Goal: Task Accomplishment & Management: Manage account settings

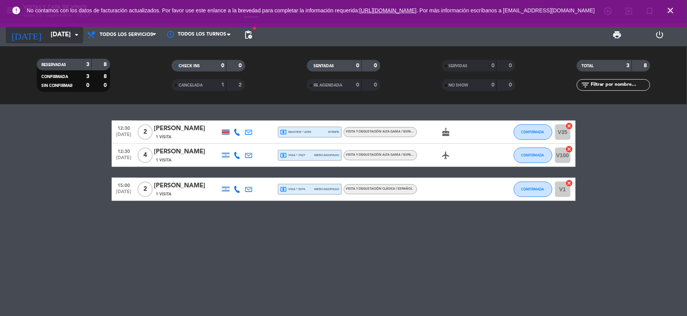
click at [73, 40] on input "[DATE]" at bounding box center [88, 34] width 82 height 15
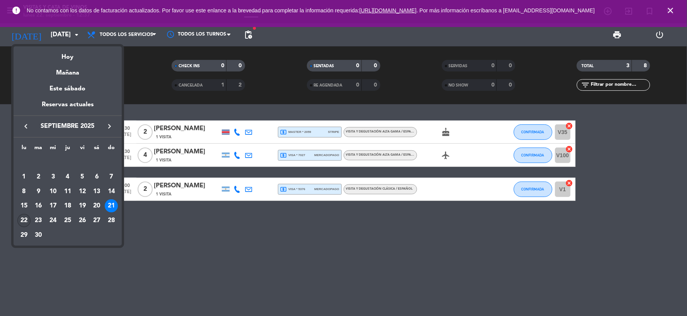
click at [22, 224] on div "22" at bounding box center [23, 220] width 13 height 13
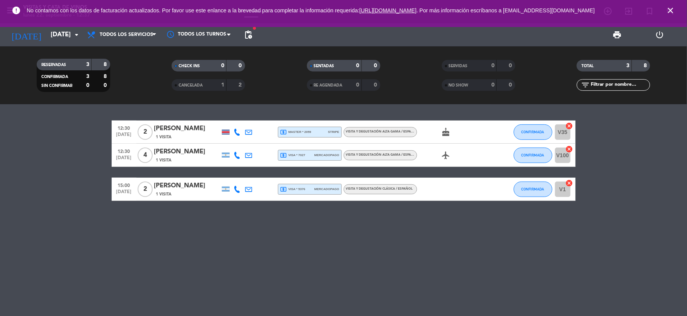
type input "[DATE]"
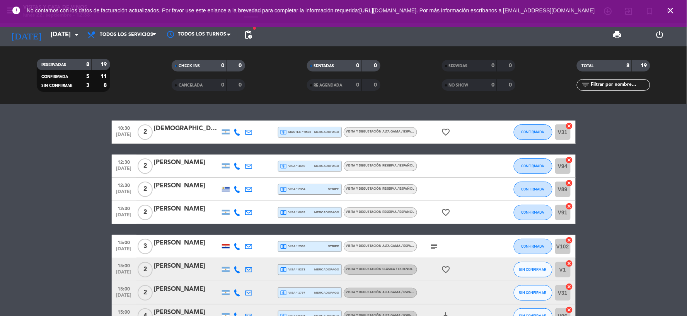
click at [362, 167] on span "VISITA Y DEGUSTACIÓN RESERVA / ESPAÑOL" at bounding box center [380, 165] width 68 height 3
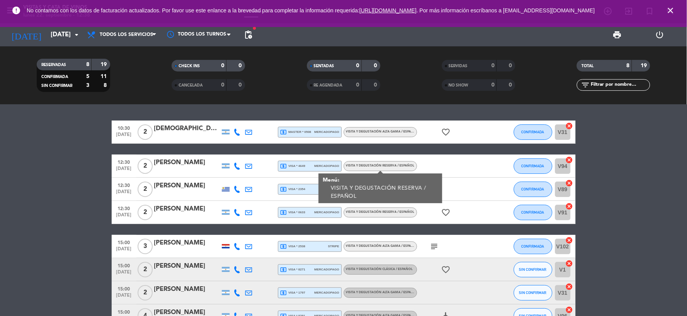
click at [324, 168] on span "mercadopago" at bounding box center [326, 166] width 25 height 5
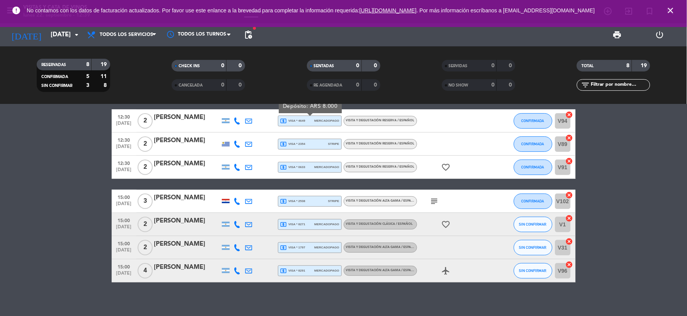
scroll to position [50, 0]
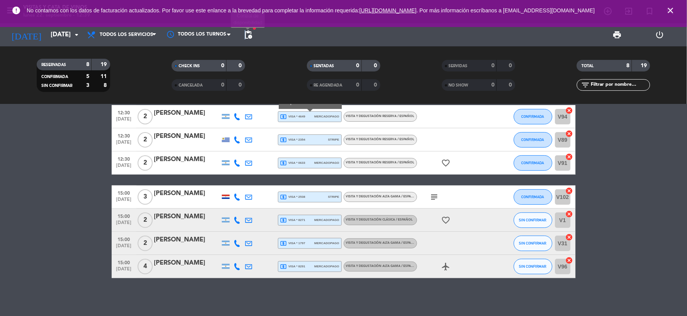
click at [245, 35] on span "pending_actions" at bounding box center [248, 34] width 9 height 9
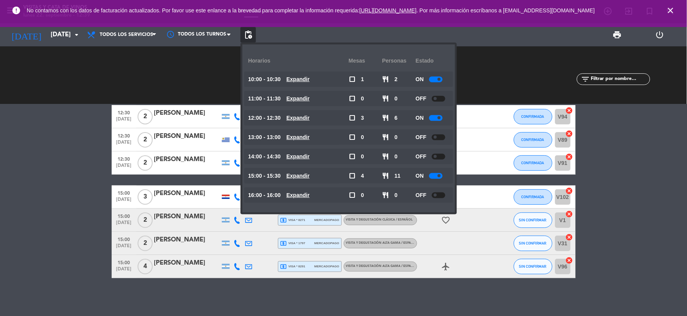
click at [437, 173] on div at bounding box center [436, 176] width 14 height 6
click at [686, 200] on bookings-row "10:30 [DATE] 2 [PERSON_NAME] local_atm master * 0508 mercadopago VISITA Y DEGUS…" at bounding box center [343, 174] width 687 height 207
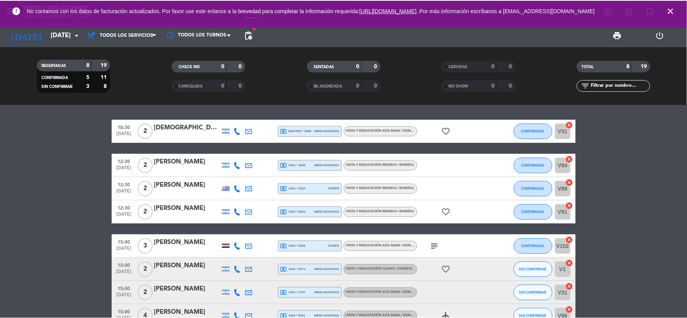
scroll to position [0, 0]
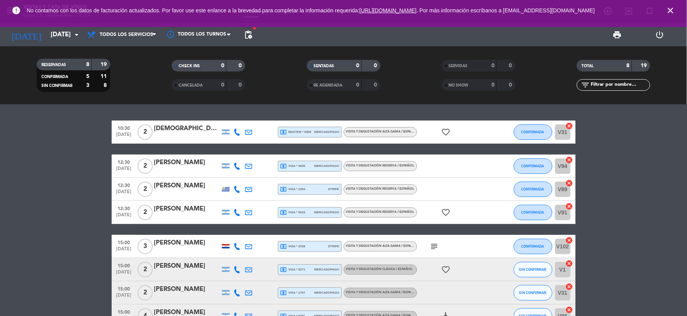
click at [314, 165] on span "mercadopago" at bounding box center [326, 166] width 25 height 5
click at [369, 164] on span "VISITA Y DEGUSTACIÓN RESERVA / ESPAÑOL" at bounding box center [380, 165] width 68 height 3
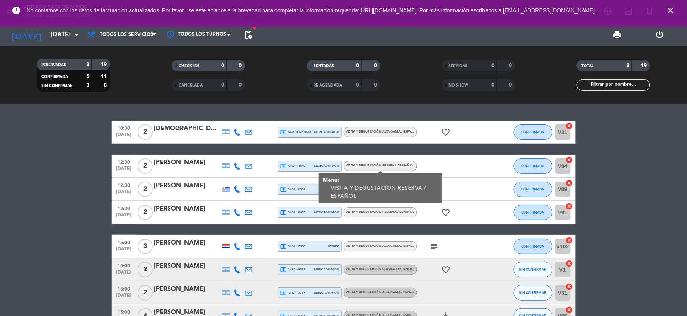
click at [335, 165] on span "mercadopago" at bounding box center [326, 166] width 25 height 5
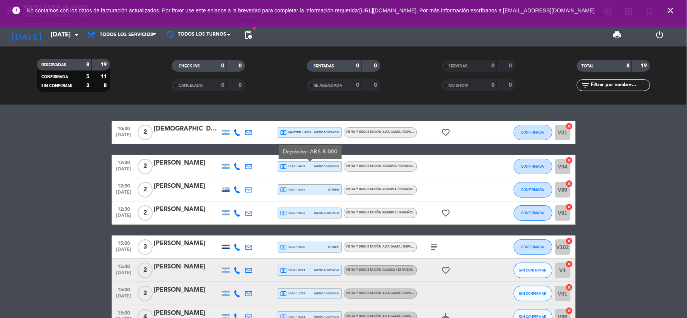
click at [381, 188] on span "VISITA Y DEGUSTACIÓN RESERVA / ESPAÑOL" at bounding box center [380, 189] width 68 height 3
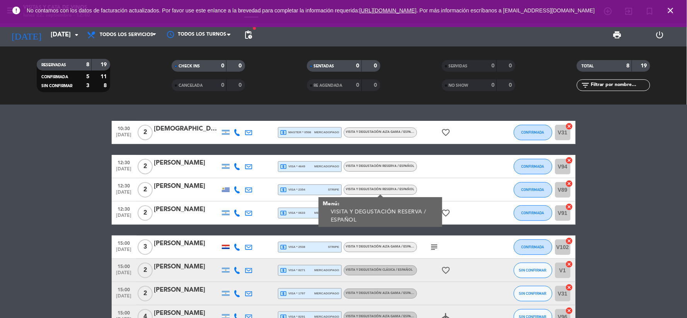
click at [320, 191] on div "local_atm visa * 2354 stripe" at bounding box center [309, 190] width 59 height 10
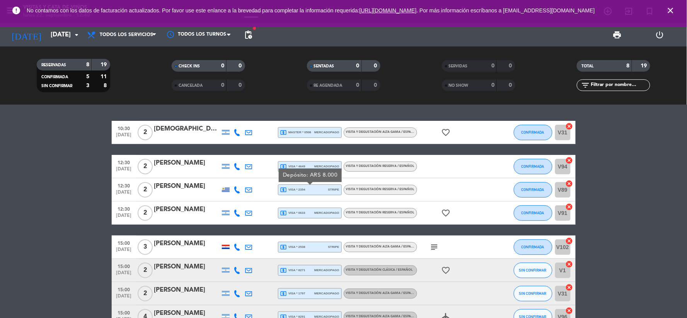
click at [316, 208] on div "local_atm visa * 0633 mercadopago" at bounding box center [309, 213] width 59 height 10
click at [44, 210] on bookings-row "10:30 [DATE] 2 [PERSON_NAME] local_atm master * 0508 mercadopago VISITA Y DEGUS…" at bounding box center [343, 224] width 687 height 207
click at [311, 189] on div "local_atm visa * 2354 stripe" at bounding box center [309, 190] width 59 height 10
click at [377, 185] on div "VISITA Y DEGUSTACIÓN RESERVA / ESPAÑOL" at bounding box center [380, 190] width 73 height 10
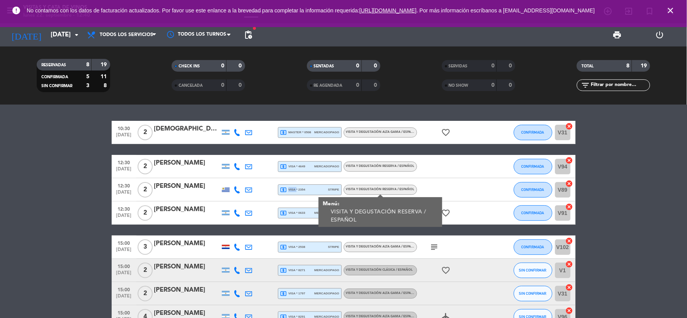
click at [295, 187] on span "local_atm visa * 2354" at bounding box center [292, 189] width 25 height 7
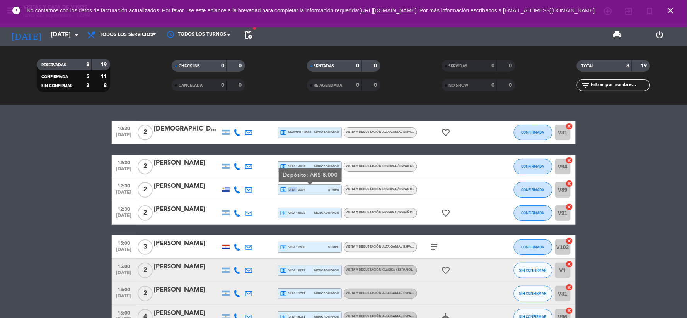
click at [386, 190] on span "VISITA Y DEGUSTACIÓN RESERVA / ESPAÑOL" at bounding box center [380, 189] width 68 height 3
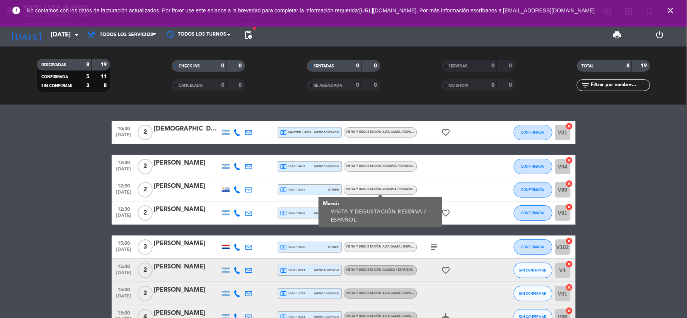
click at [306, 191] on div "local_atm visa * 2354 stripe" at bounding box center [309, 190] width 59 height 10
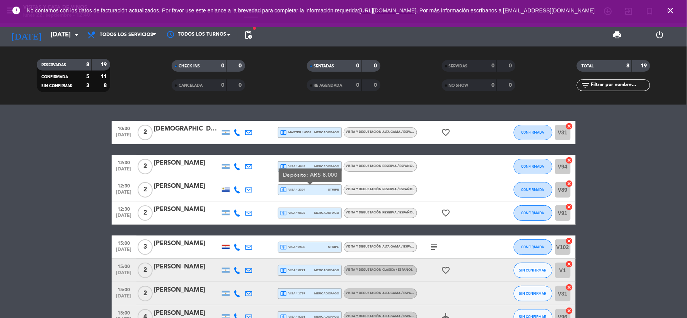
click at [366, 189] on span "VISITA Y DEGUSTACIÓN RESERVA / ESPAÑOL" at bounding box center [380, 189] width 68 height 3
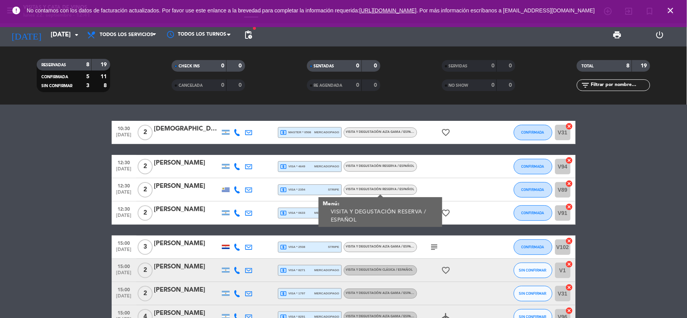
click at [368, 192] on div "VISITA Y DEGUSTACIÓN RESERVA / ESPAÑOL" at bounding box center [380, 190] width 73 height 10
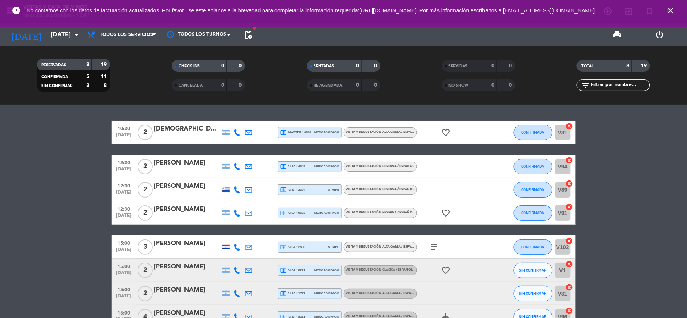
click at [303, 192] on span "local_atm visa * 2354" at bounding box center [292, 189] width 25 height 7
click at [315, 214] on span "mercadopago" at bounding box center [326, 212] width 25 height 5
click at [374, 215] on div "VISITA Y DEGUSTACIÓN RESERVA / ESPAÑOL" at bounding box center [380, 213] width 73 height 10
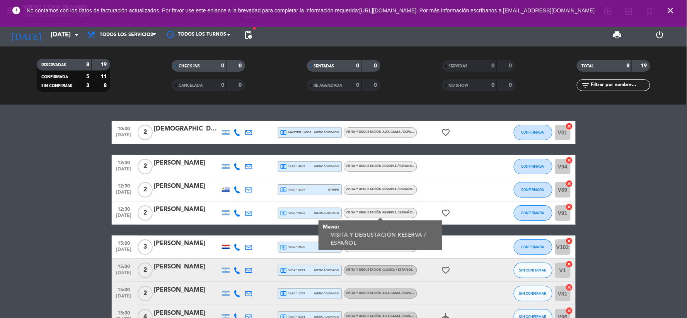
click at [319, 215] on div "local_atm visa * 0633 mercadopago" at bounding box center [309, 213] width 59 height 10
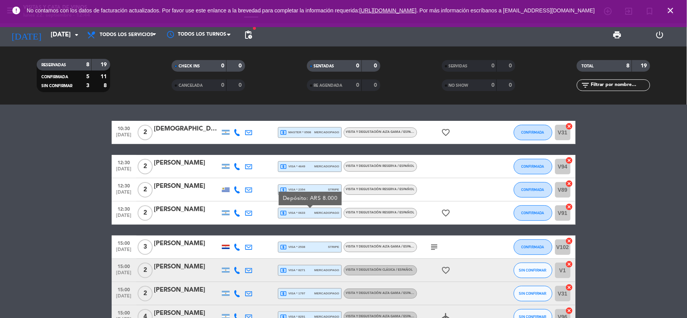
click at [399, 217] on div "VISITA Y DEGUSTACIÓN RESERVA / ESPAÑOL" at bounding box center [380, 213] width 73 height 10
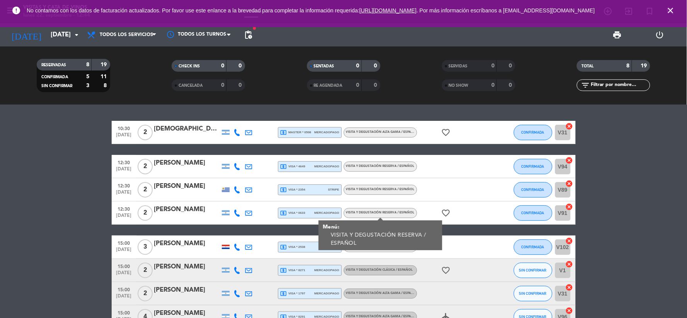
click at [321, 209] on div "local_atm visa * 0633 mercadopago" at bounding box center [309, 213] width 59 height 10
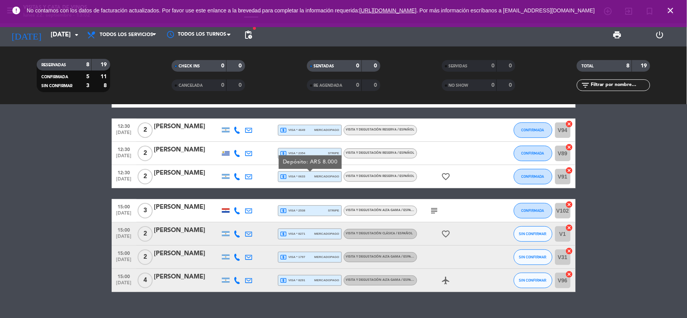
scroll to position [49, 0]
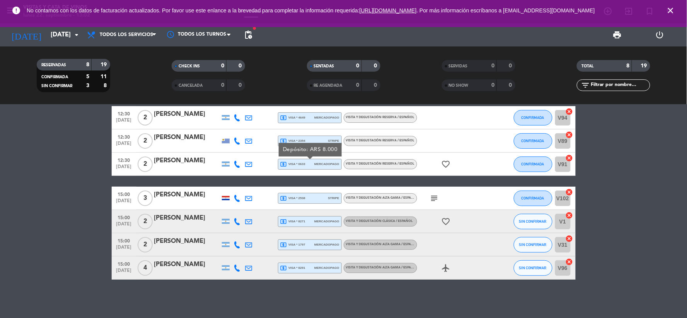
click at [253, 19] on span "No contamos con los datos de facturación actualizados. Por favor use este enlan…" at bounding box center [344, 10] width 634 height 17
click at [252, 28] on span "fiber_manual_record" at bounding box center [254, 28] width 5 height 5
click at [249, 35] on span "pending_actions" at bounding box center [248, 34] width 9 height 9
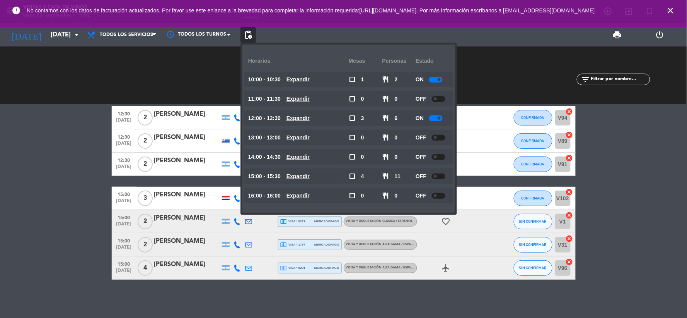
click at [432, 99] on div "OFF" at bounding box center [433, 98] width 34 height 15
click at [434, 99] on div at bounding box center [439, 99] width 14 height 6
click at [437, 99] on div at bounding box center [436, 99] width 14 height 6
click at [668, 167] on bookings-row "10:30 [DATE] 2 [PERSON_NAME] local_atm master * 0508 mercadopago VISITA Y DEGUS…" at bounding box center [343, 175] width 687 height 207
